Goal: Information Seeking & Learning: Learn about a topic

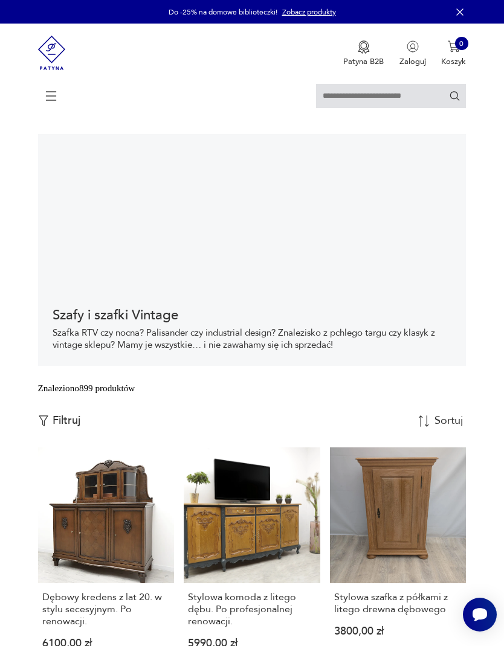
click at [54, 107] on icon at bounding box center [51, 96] width 42 height 42
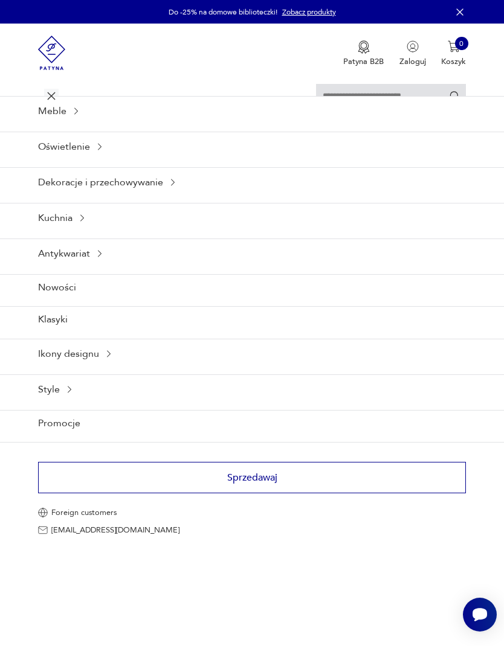
click at [80, 116] on icon at bounding box center [76, 111] width 10 height 10
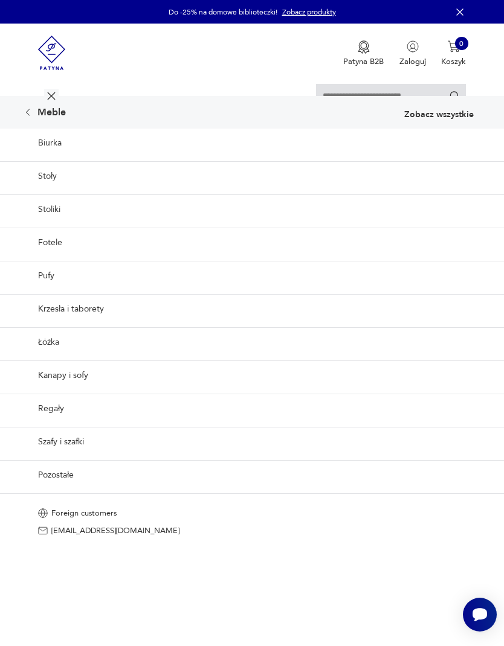
click at [57, 424] on link "Regały" at bounding box center [252, 409] width 504 height 30
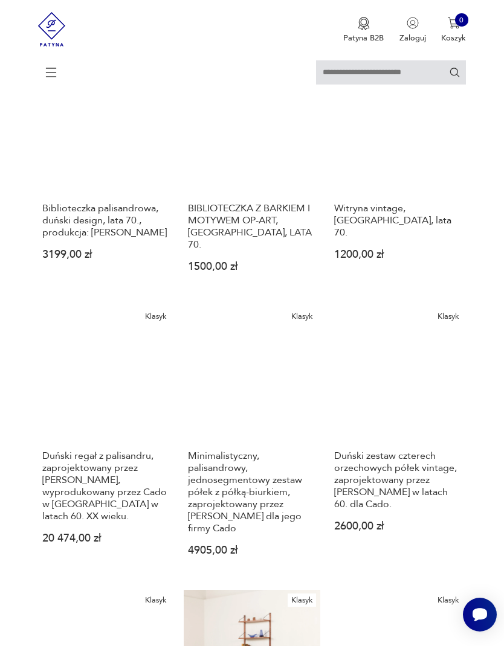
scroll to position [633, 0]
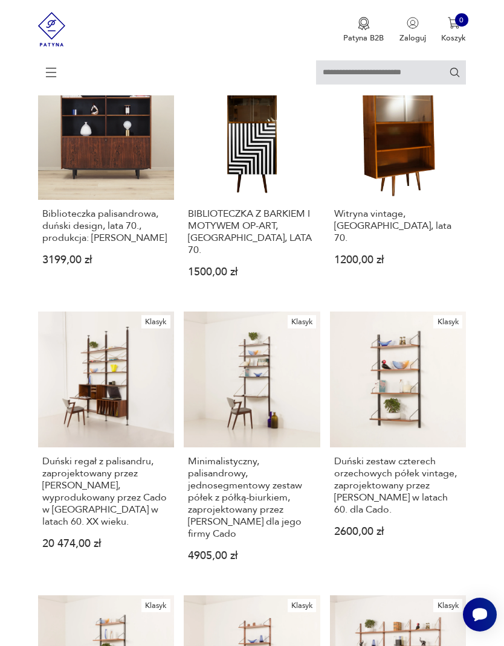
click at [428, 460] on link "Klasyk Duński zestaw czterech orzechowych półek vintage, zaprojektowany przez […" at bounding box center [398, 446] width 137 height 268
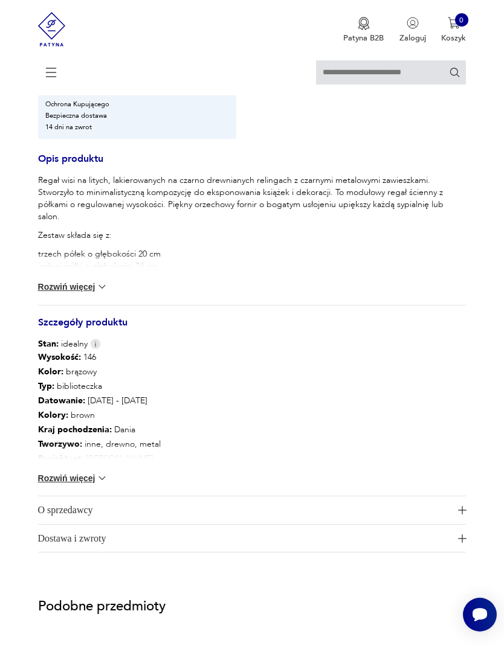
scroll to position [727, 0]
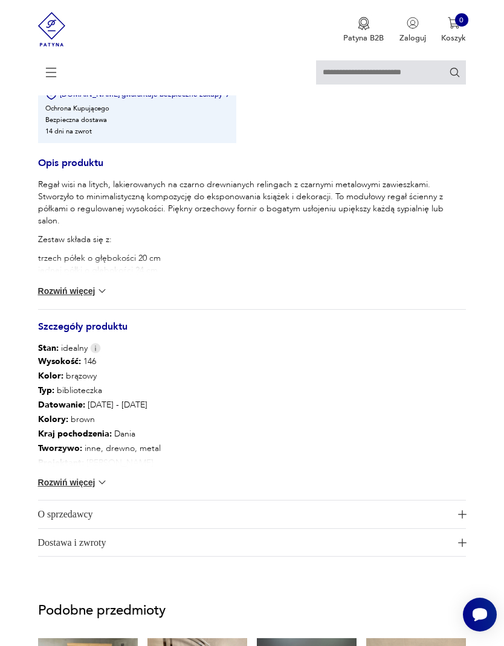
click at [59, 297] on button "Rozwiń więcej" at bounding box center [73, 291] width 70 height 12
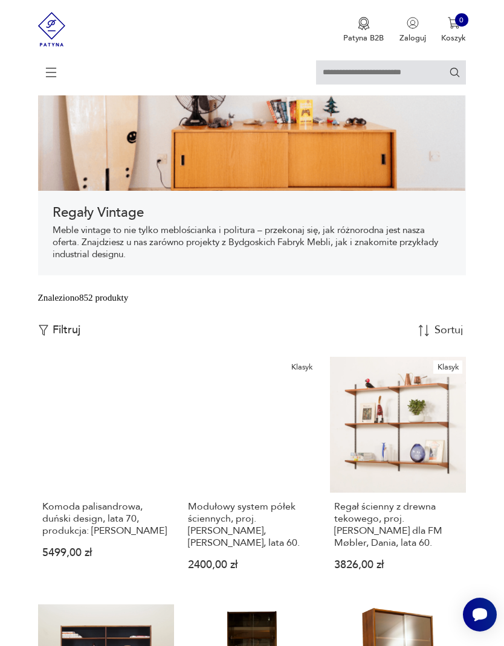
scroll to position [86, 0]
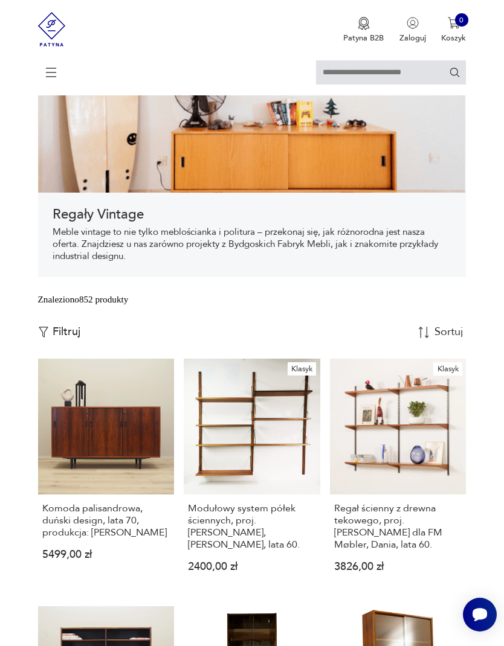
click at [240, 474] on link "Klasyk Modułowy system półek ściennych, proj. [PERSON_NAME], [PERSON_NAME], lat…" at bounding box center [252, 475] width 137 height 232
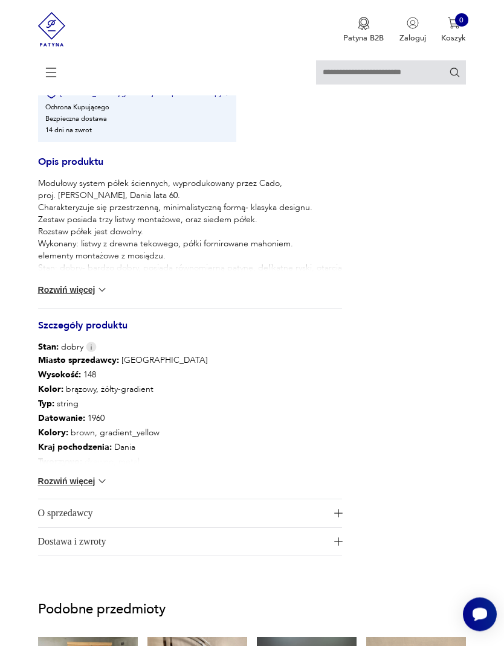
click at [59, 297] on button "Rozwiń więcej" at bounding box center [73, 291] width 70 height 12
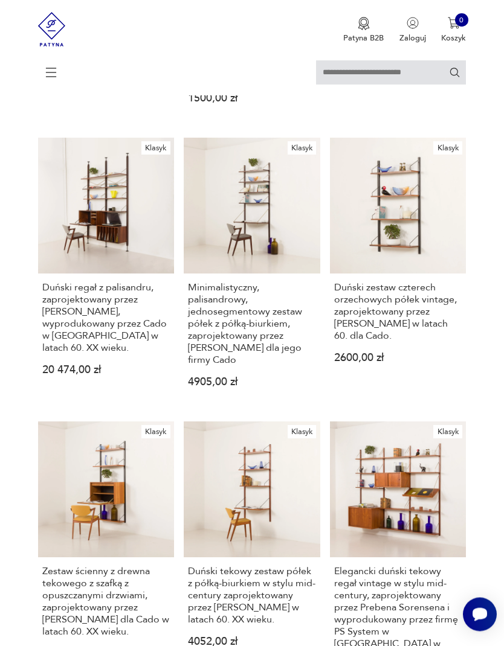
scroll to position [803, 0]
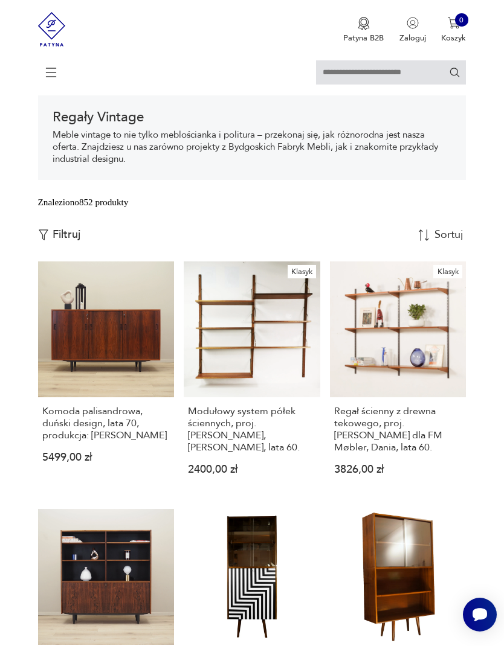
click at [408, 454] on h3 "Regał ścienny z drewna tekowego, proj. [PERSON_NAME] dla FM Møbler, Dania, lata…" at bounding box center [397, 429] width 127 height 48
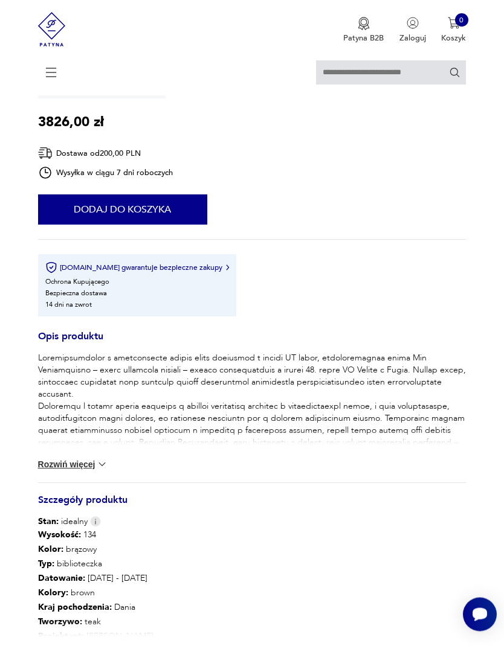
scroll to position [555, 0]
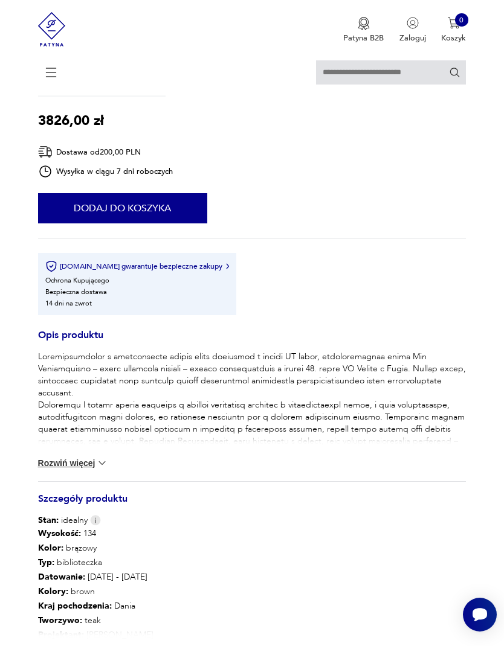
click at [65, 469] on button "Rozwiń więcej" at bounding box center [73, 463] width 70 height 12
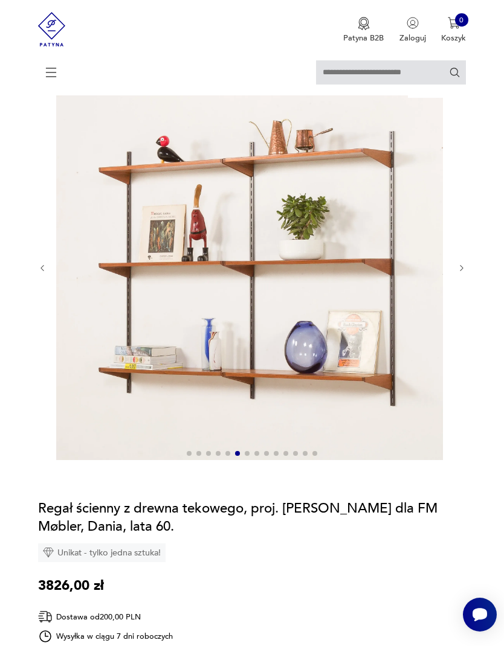
scroll to position [88, 0]
